Goal: Information Seeking & Learning: Learn about a topic

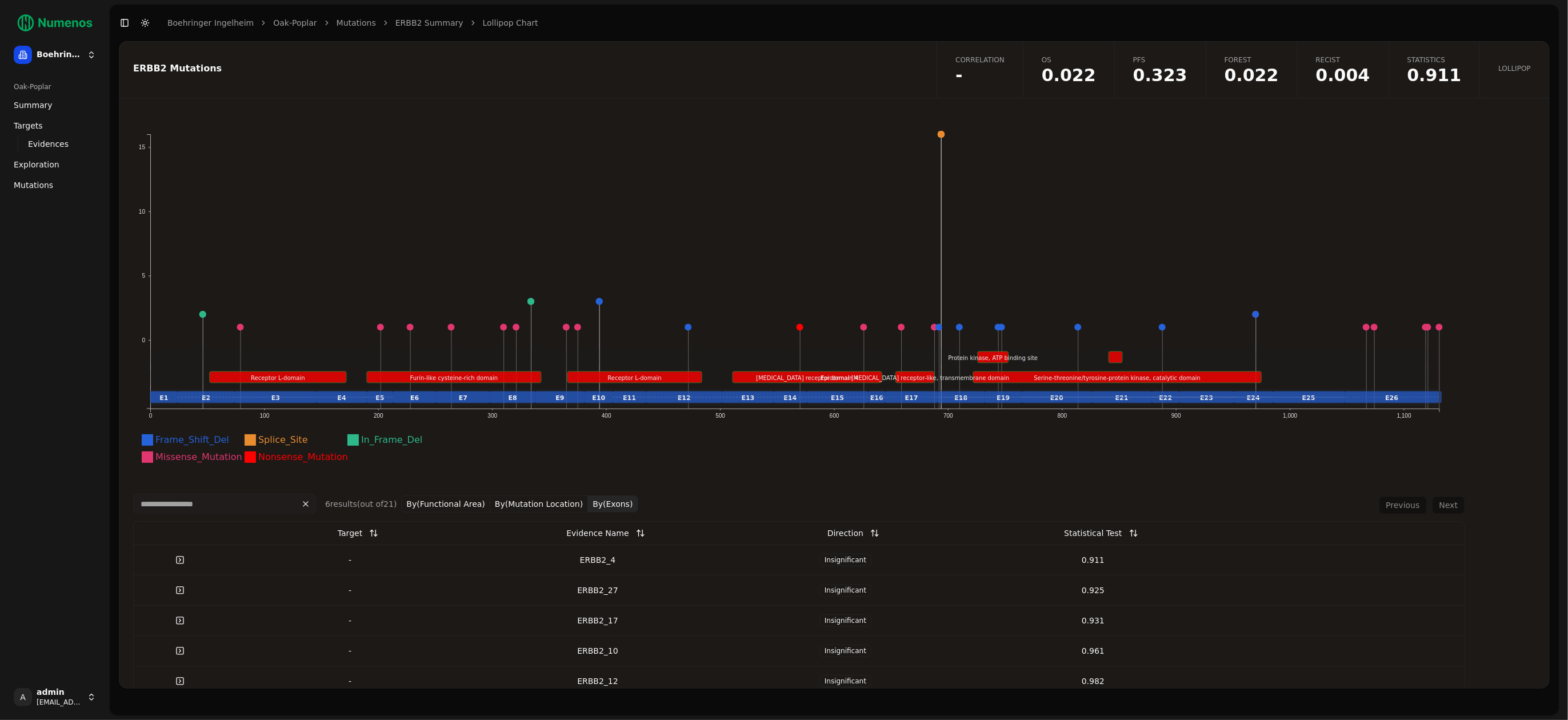
click at [991, 63] on span "Correlation" at bounding box center [980, 60] width 49 height 9
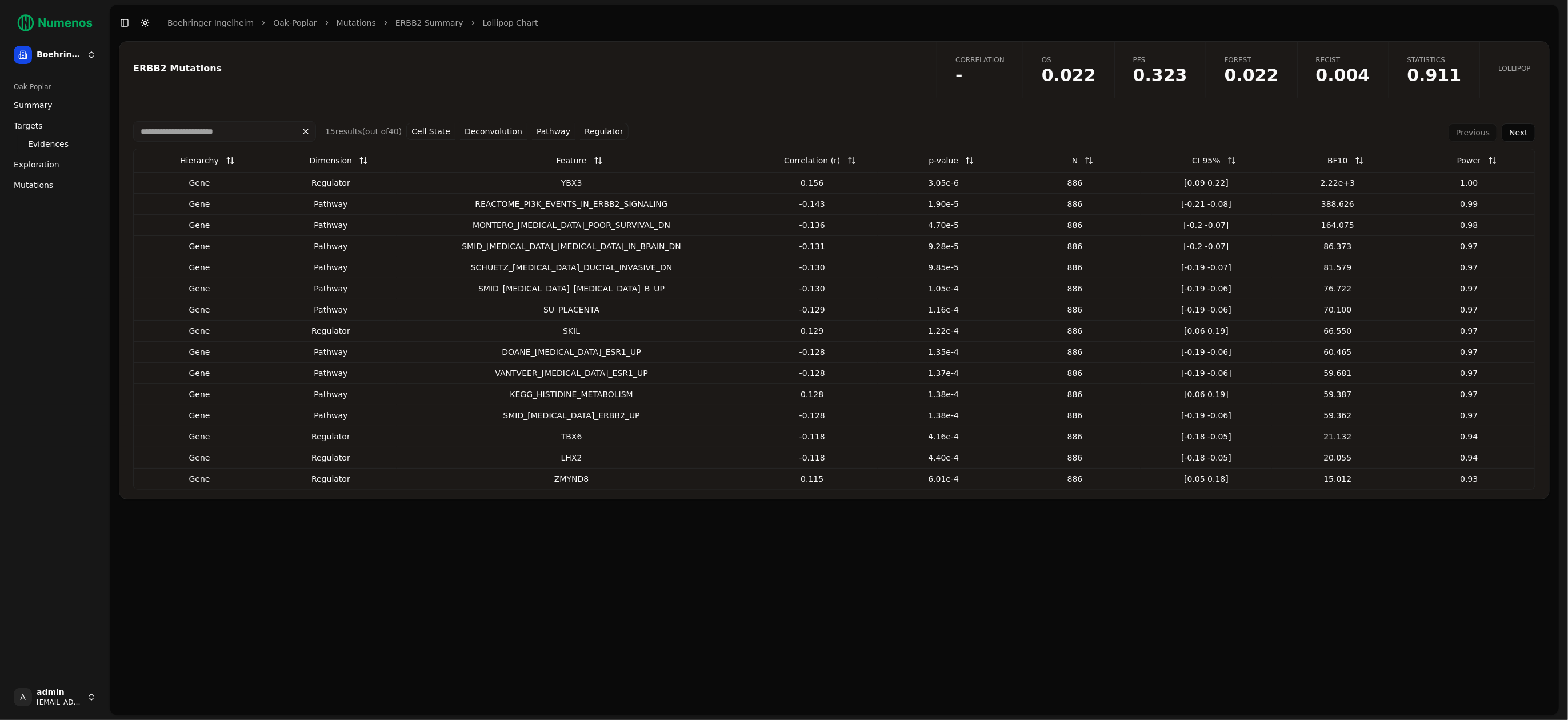
click at [436, 133] on button "Cell State" at bounding box center [431, 131] width 49 height 17
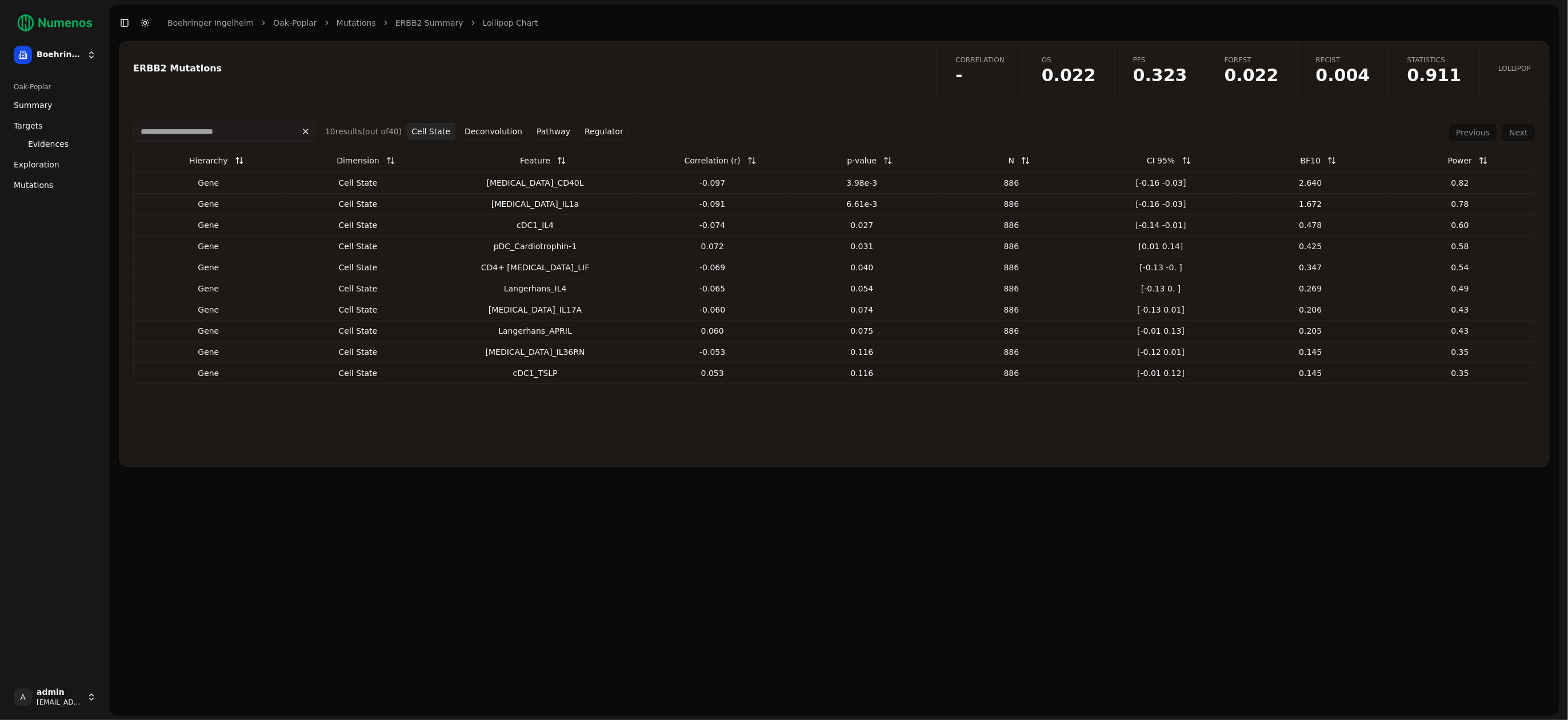
click at [391, 186] on div "cell state" at bounding box center [358, 183] width 140 height 11
click at [497, 123] on button "Deconvolution" at bounding box center [494, 131] width 67 height 17
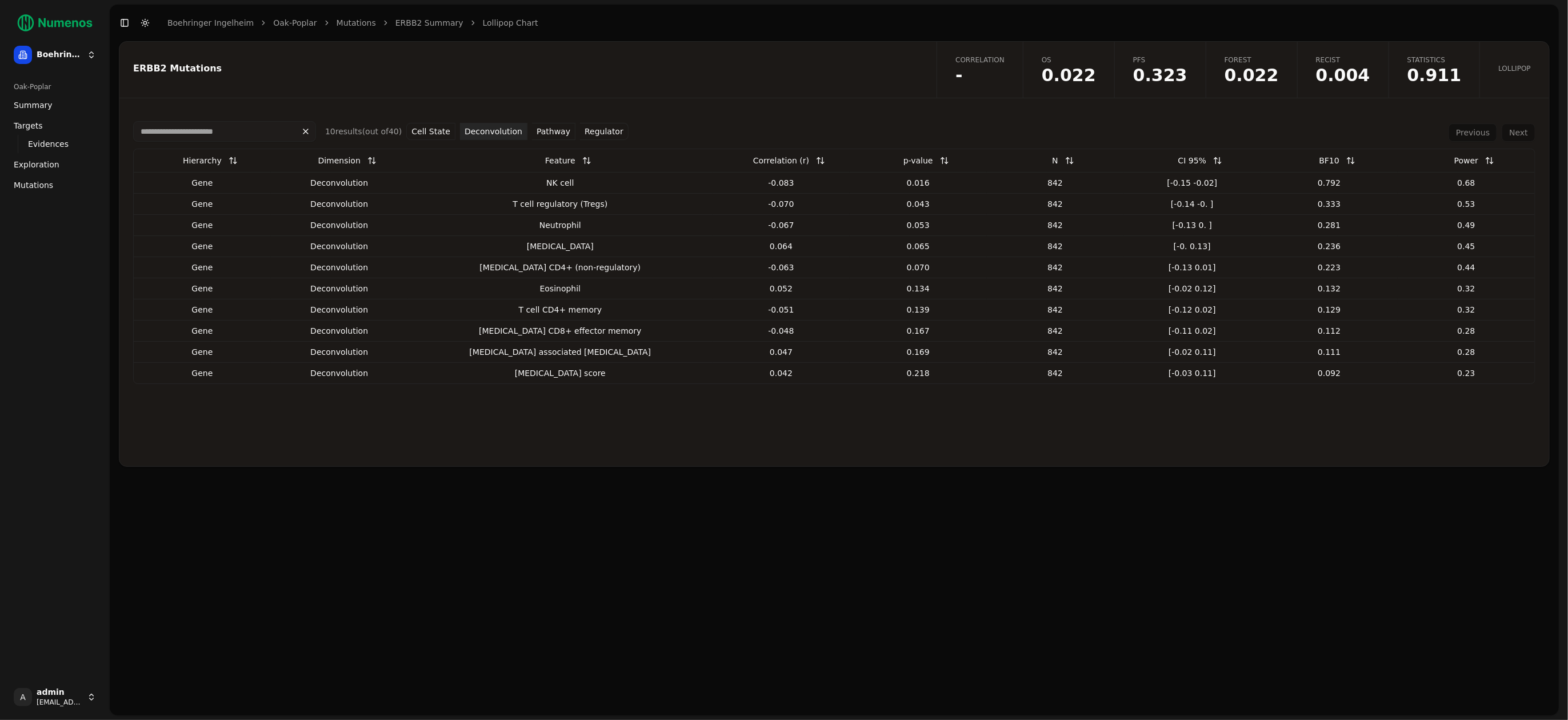
click at [431, 130] on button "Cell State" at bounding box center [431, 131] width 49 height 17
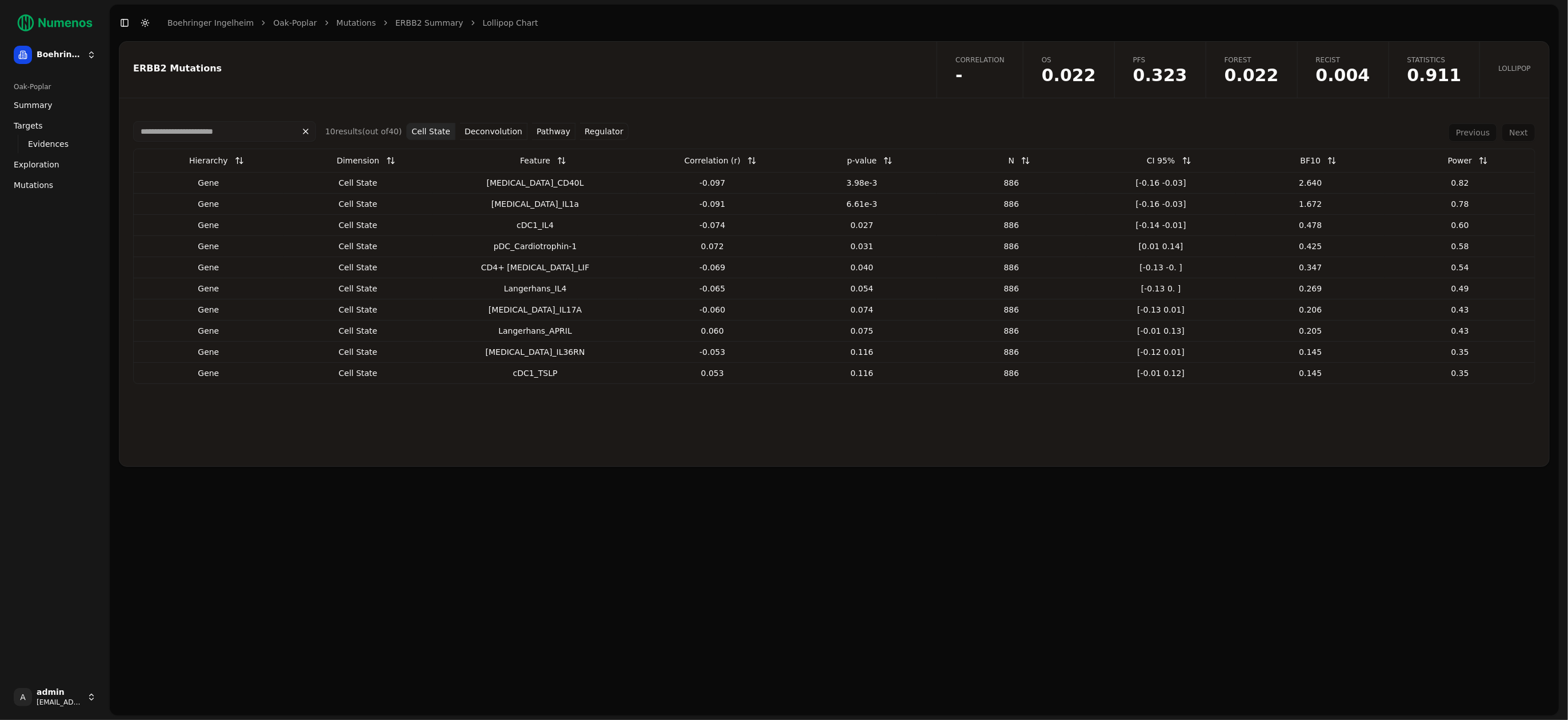
click at [485, 139] on button "Deconvolution" at bounding box center [494, 131] width 67 height 17
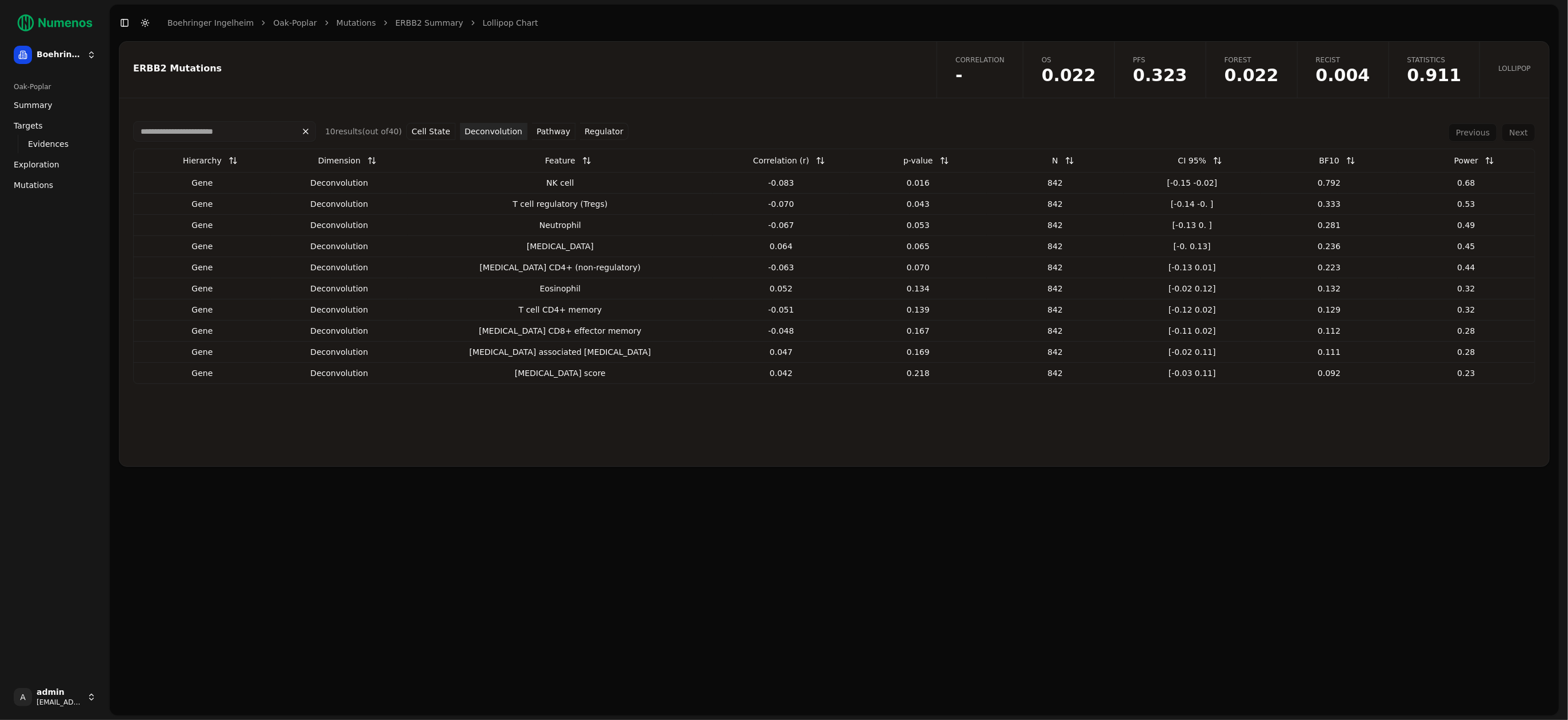
click at [540, 138] on button "Pathway" at bounding box center [554, 131] width 43 height 17
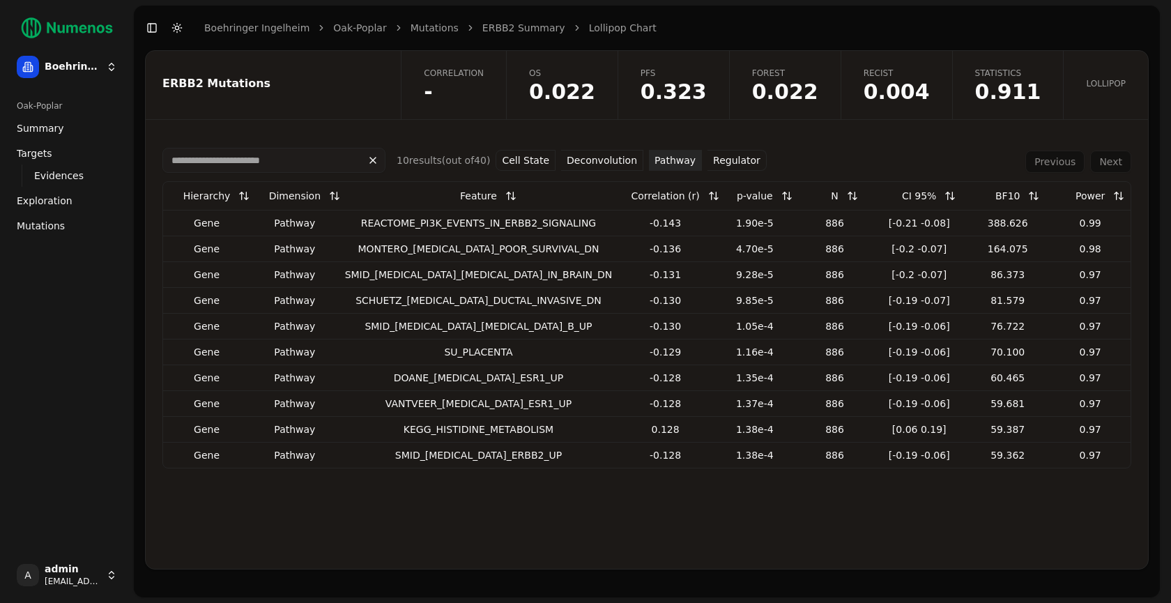
click at [49, 229] on span "Mutations" at bounding box center [41, 226] width 48 height 14
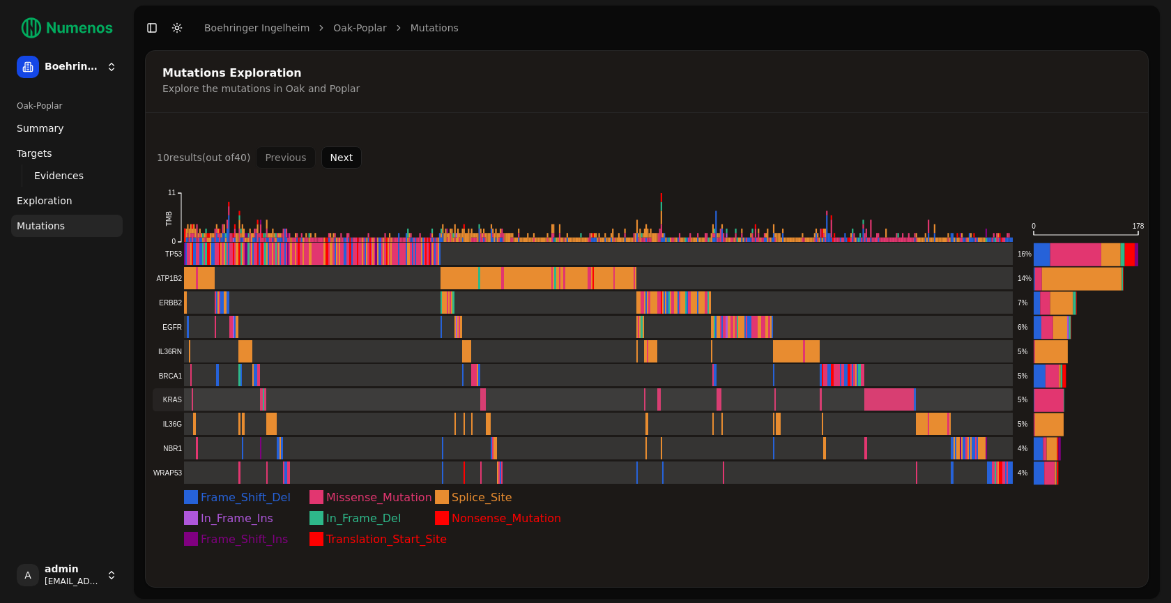
click at [752, 396] on rect at bounding box center [583, 399] width 860 height 23
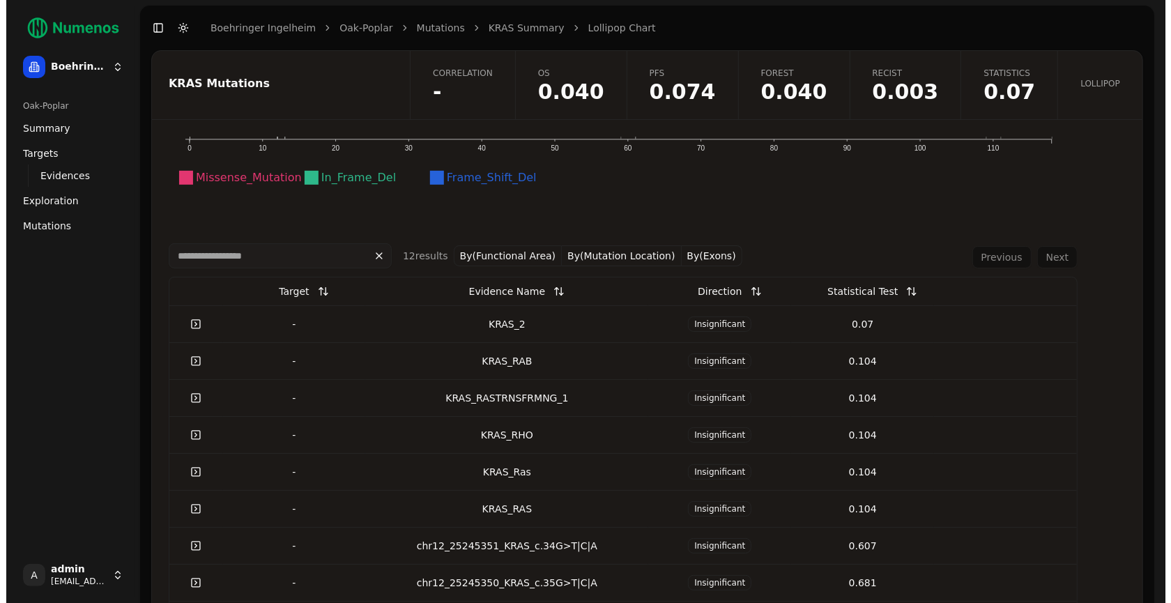
scroll to position [352, 0]
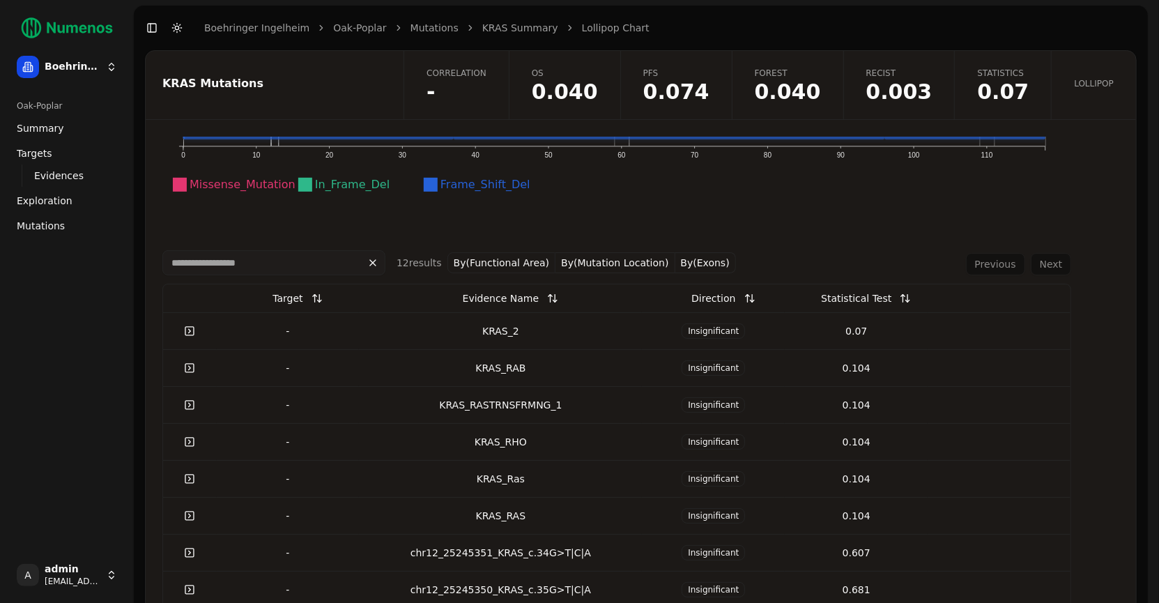
click at [497, 331] on div "KRAS_2" at bounding box center [500, 331] width 272 height 14
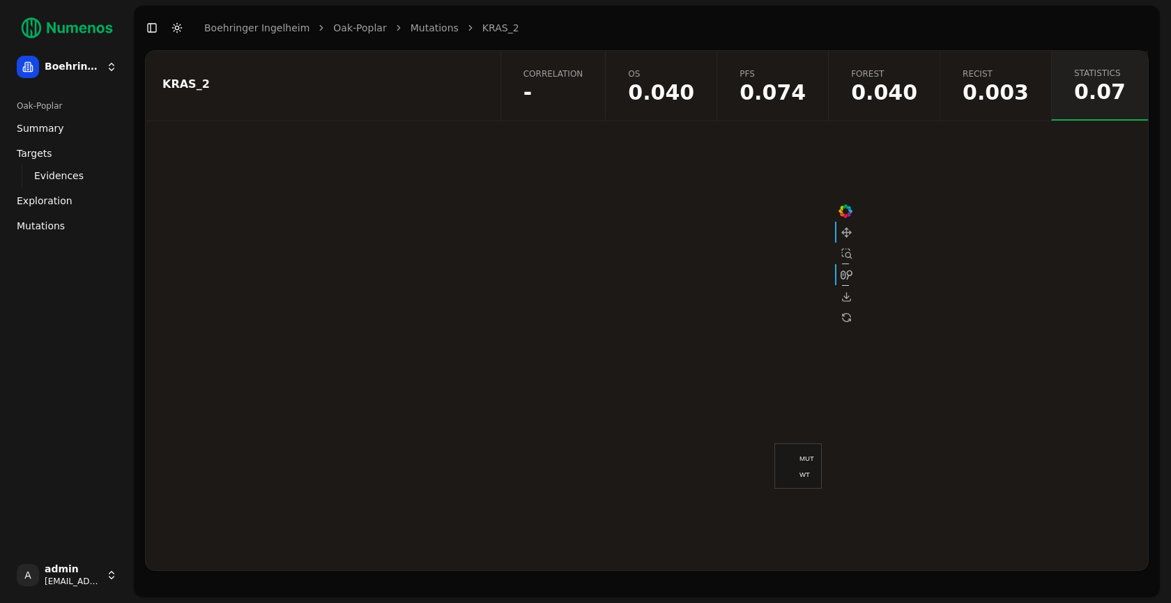
click at [574, 93] on span "-" at bounding box center [553, 92] width 60 height 21
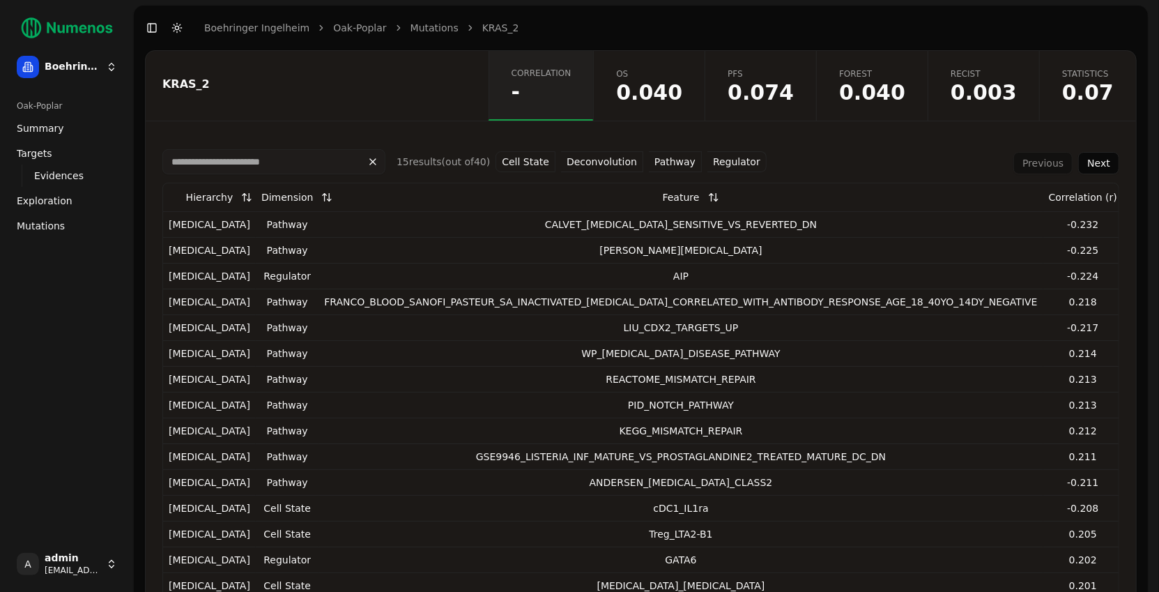
click at [523, 160] on button "Cell State" at bounding box center [525, 161] width 60 height 21
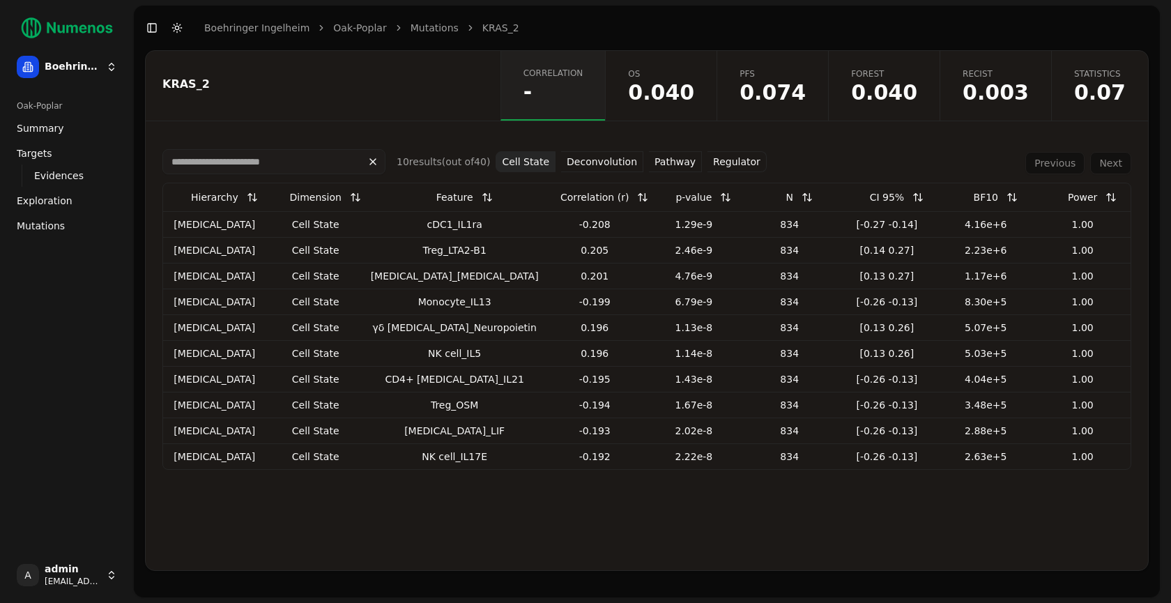
click at [590, 156] on button "Deconvolution" at bounding box center [602, 161] width 82 height 21
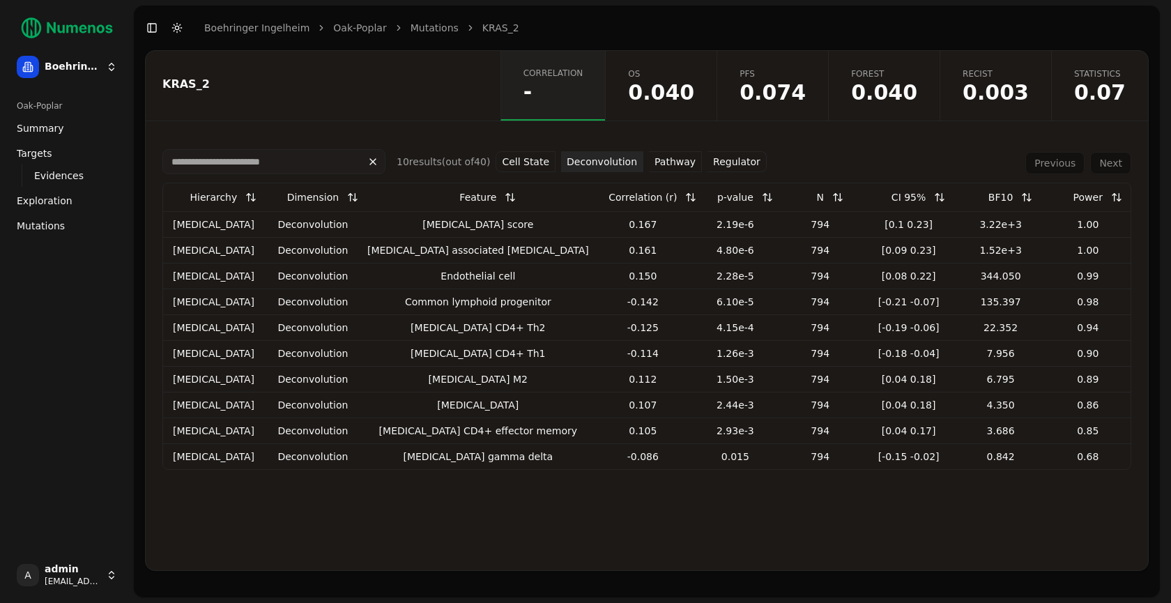
click at [663, 158] on button "Pathway" at bounding box center [675, 161] width 53 height 21
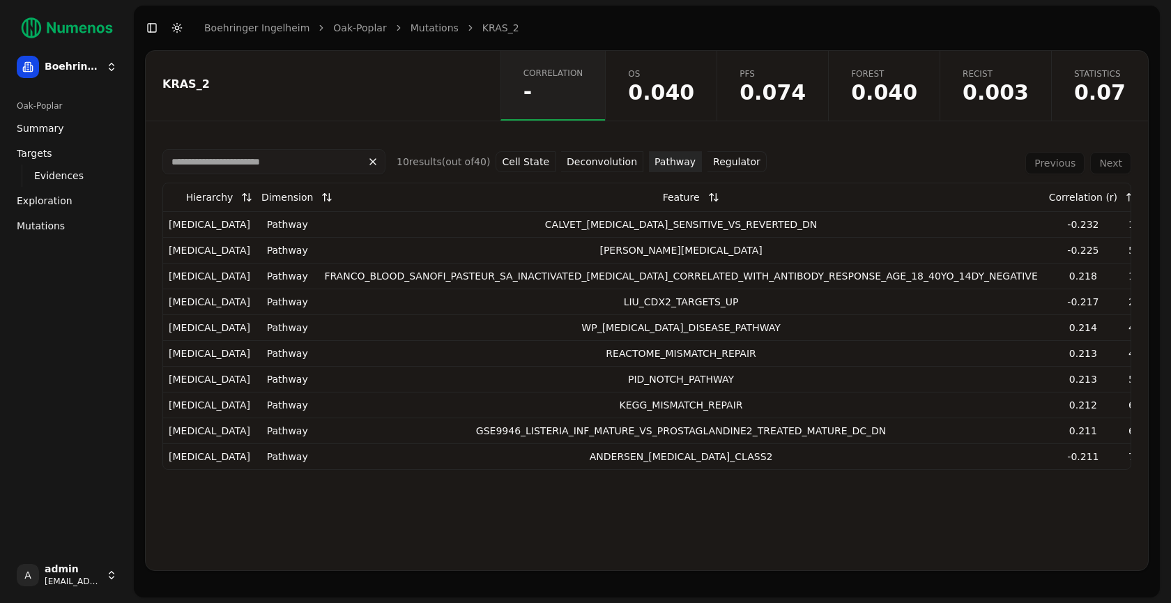
click at [458, 162] on span "(out of 40 )" at bounding box center [466, 161] width 49 height 11
click at [1112, 162] on div "Previous Next" at bounding box center [1078, 163] width 106 height 22
click at [1112, 165] on div "Previous Next" at bounding box center [1078, 163] width 106 height 22
click at [1052, 160] on div "Previous Next" at bounding box center [1078, 163] width 106 height 22
click at [670, 163] on button "Pathway" at bounding box center [675, 161] width 53 height 21
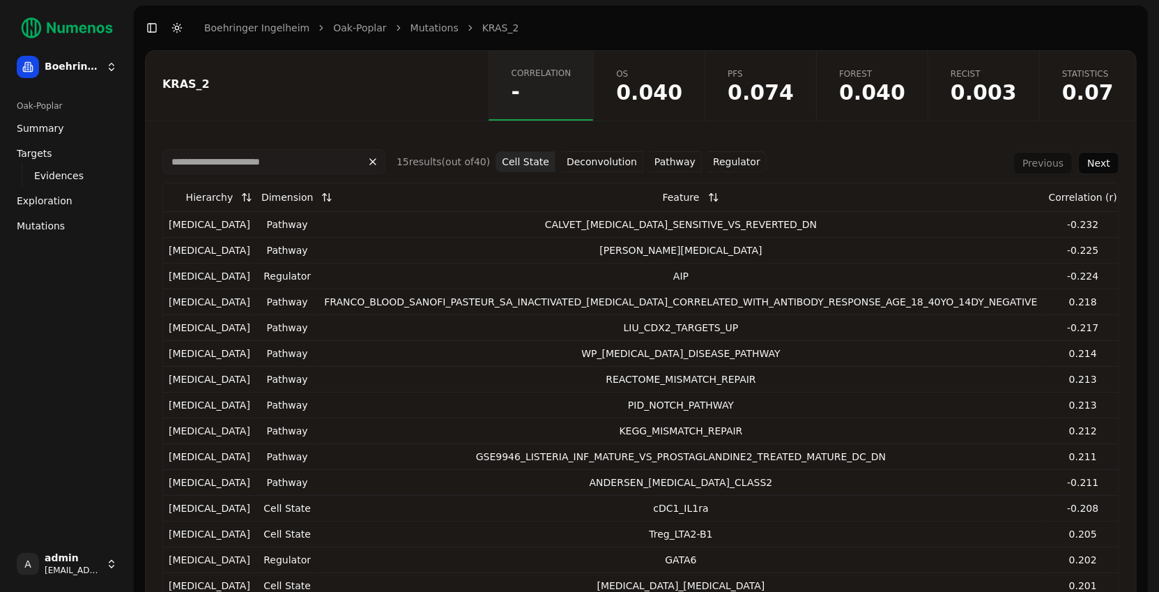
click at [725, 151] on button "Regulator" at bounding box center [736, 161] width 59 height 21
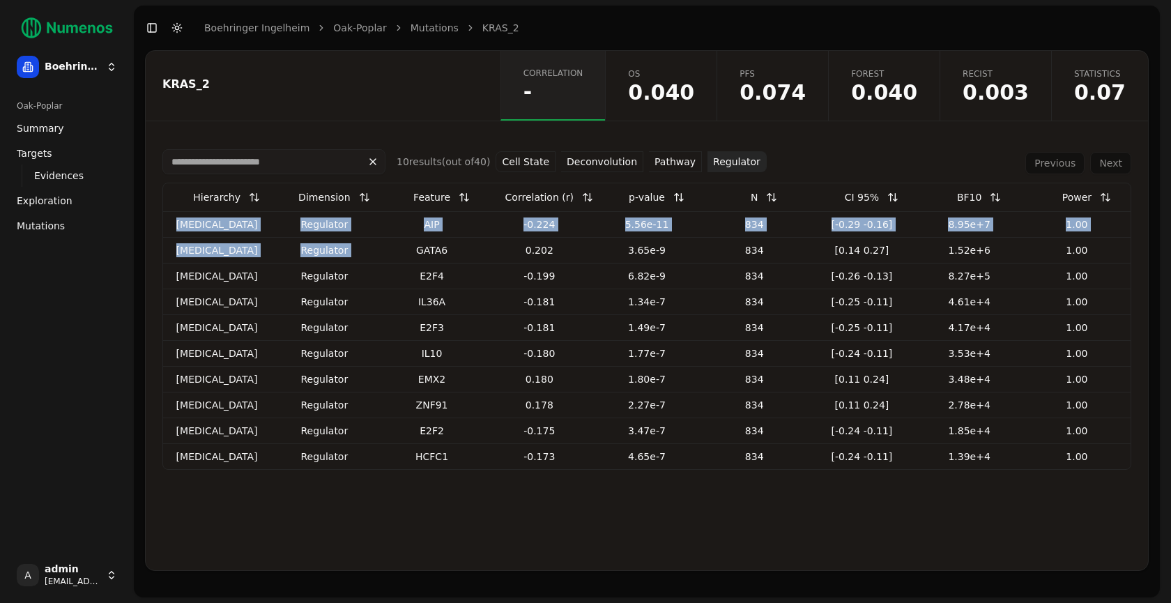
drag, startPoint x: 202, startPoint y: 225, endPoint x: 482, endPoint y: 236, distance: 280.4
click at [482, 236] on tbody "Exon regulator AIP -0.224 5.56e-11 834 [-0.29 -0.16] 8.95e+7 1.00 Exon regulato…" at bounding box center [646, 340] width 967 height 258
